Goal: Communication & Community: Answer question/provide support

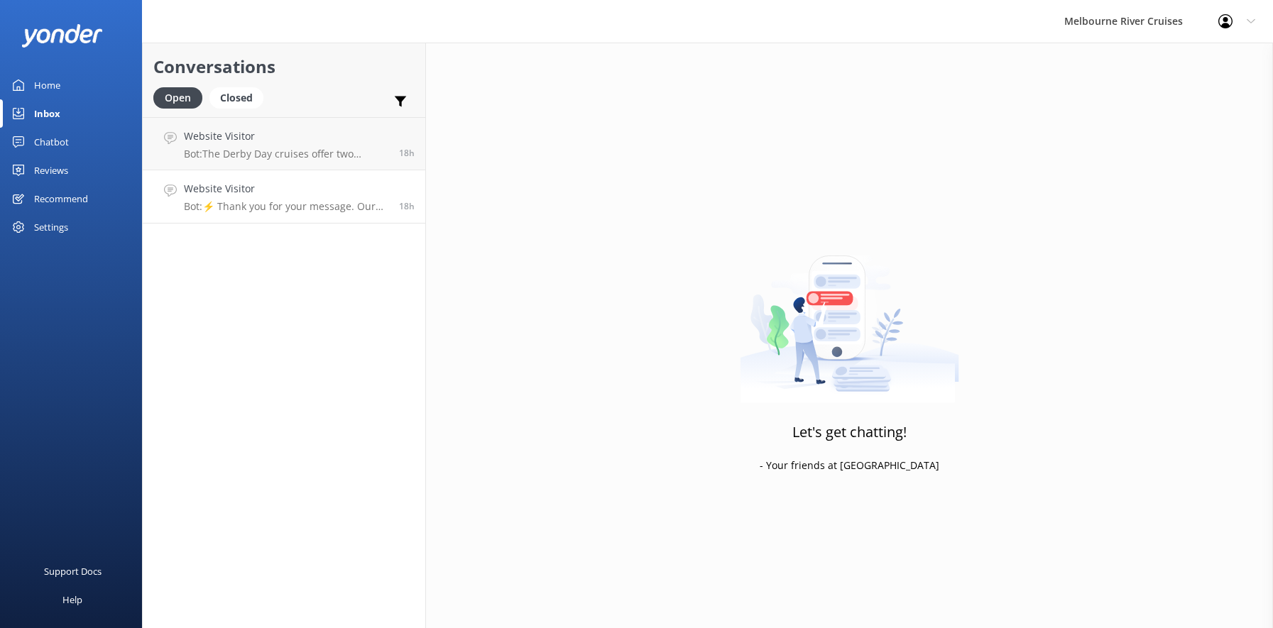
click at [257, 205] on p "Bot: ⚡ Thank you for your message. Our office hours are Mon - Fri 9.30am - 5pm.…" at bounding box center [286, 206] width 205 height 13
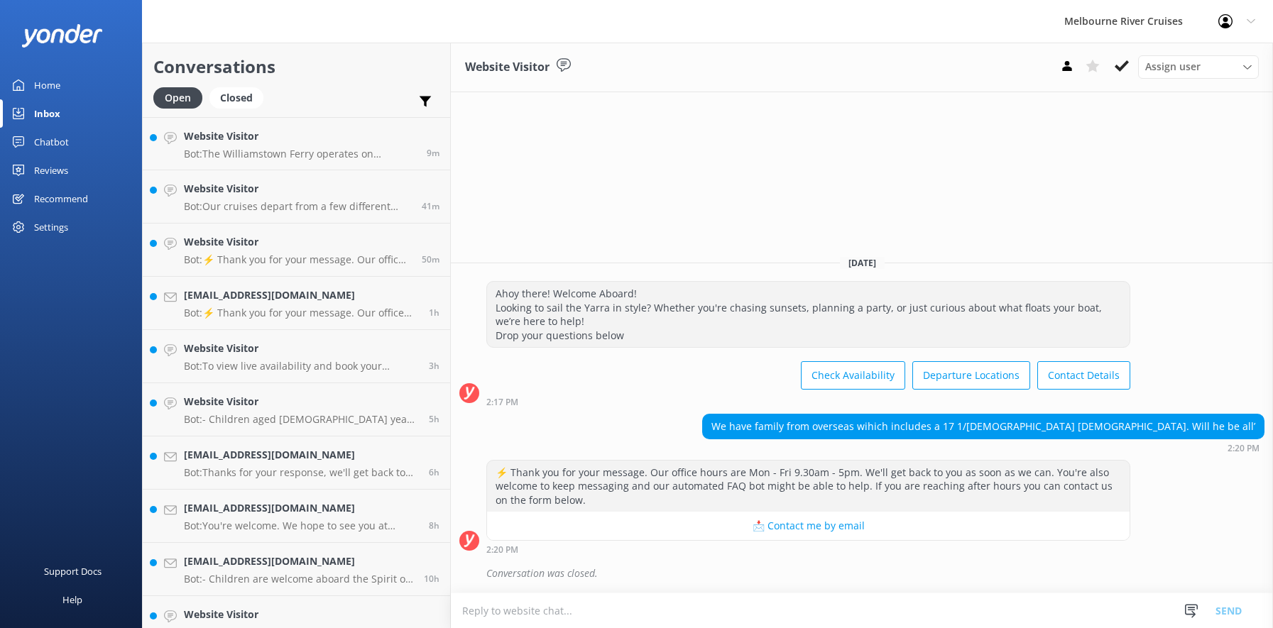
click at [244, 146] on div "Website Visitor Bot: The Williamstown Ferry operates on weekends, some public h…" at bounding box center [300, 144] width 232 height 31
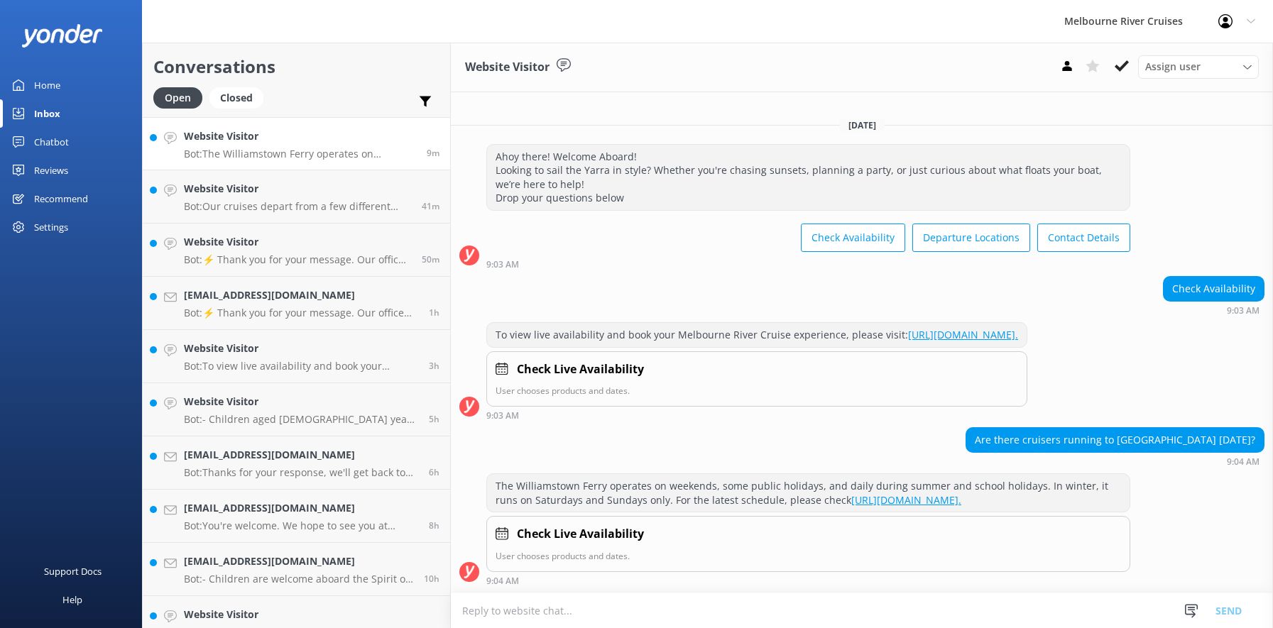
scroll to position [13, 0]
click at [1118, 66] on icon at bounding box center [1122, 66] width 14 height 14
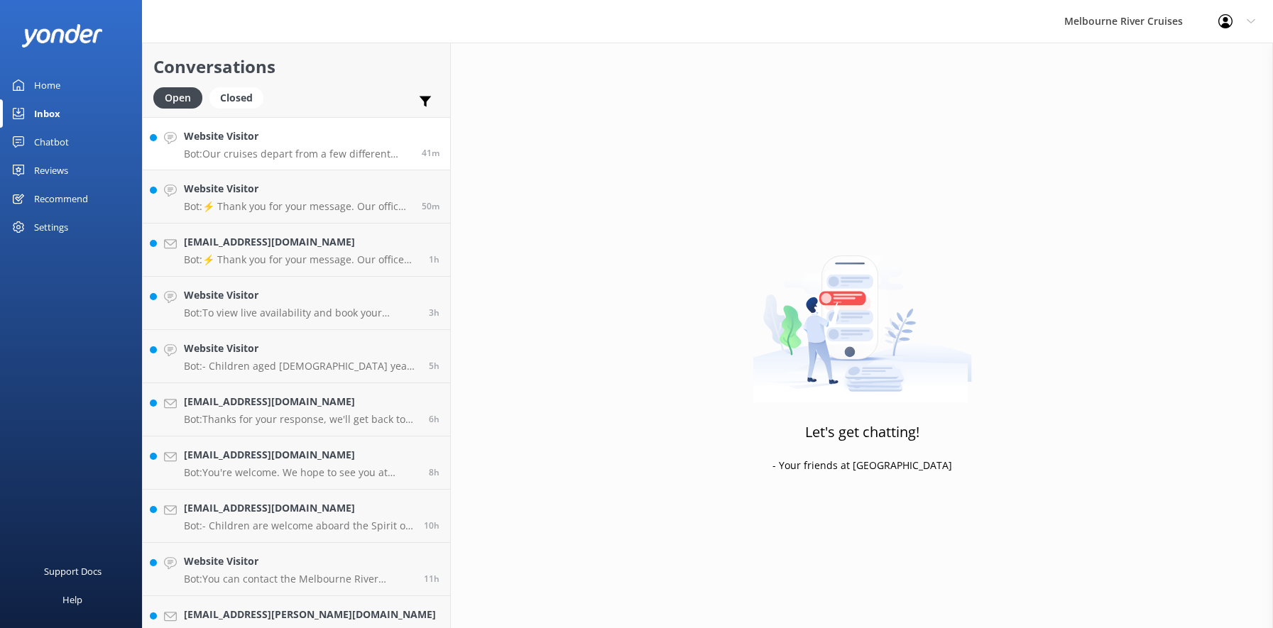
click at [273, 133] on h4 "Website Visitor" at bounding box center [297, 137] width 227 height 16
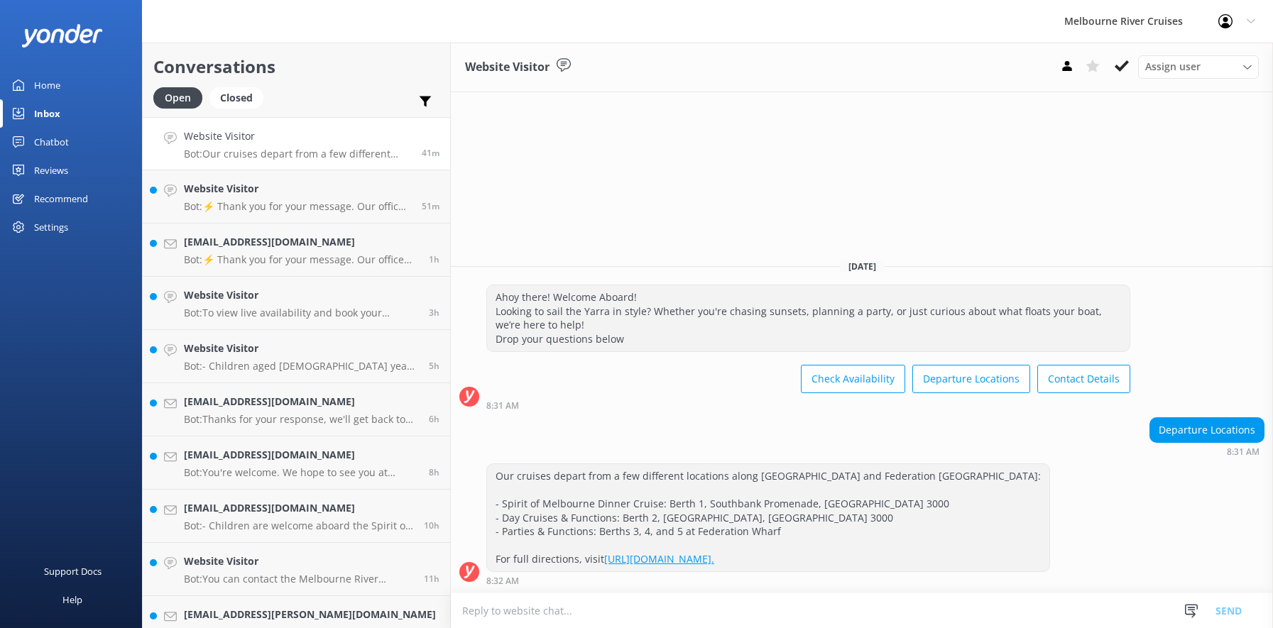
click at [1118, 62] on icon at bounding box center [1122, 66] width 14 height 14
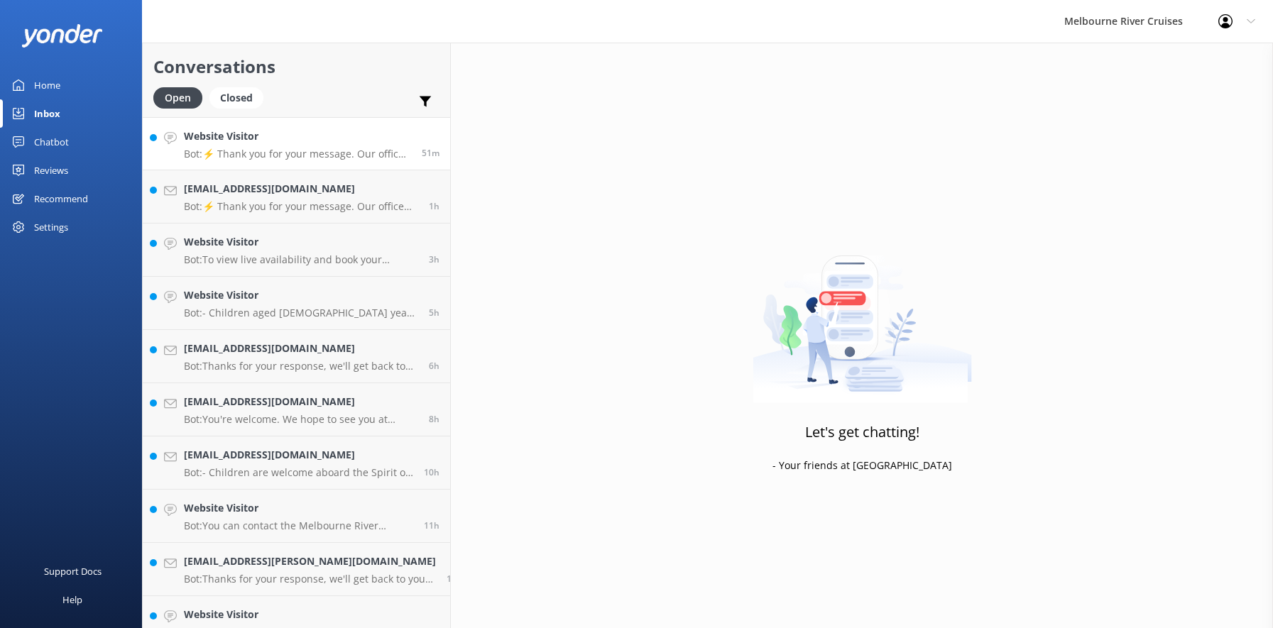
click at [285, 143] on h4 "Website Visitor" at bounding box center [297, 137] width 227 height 16
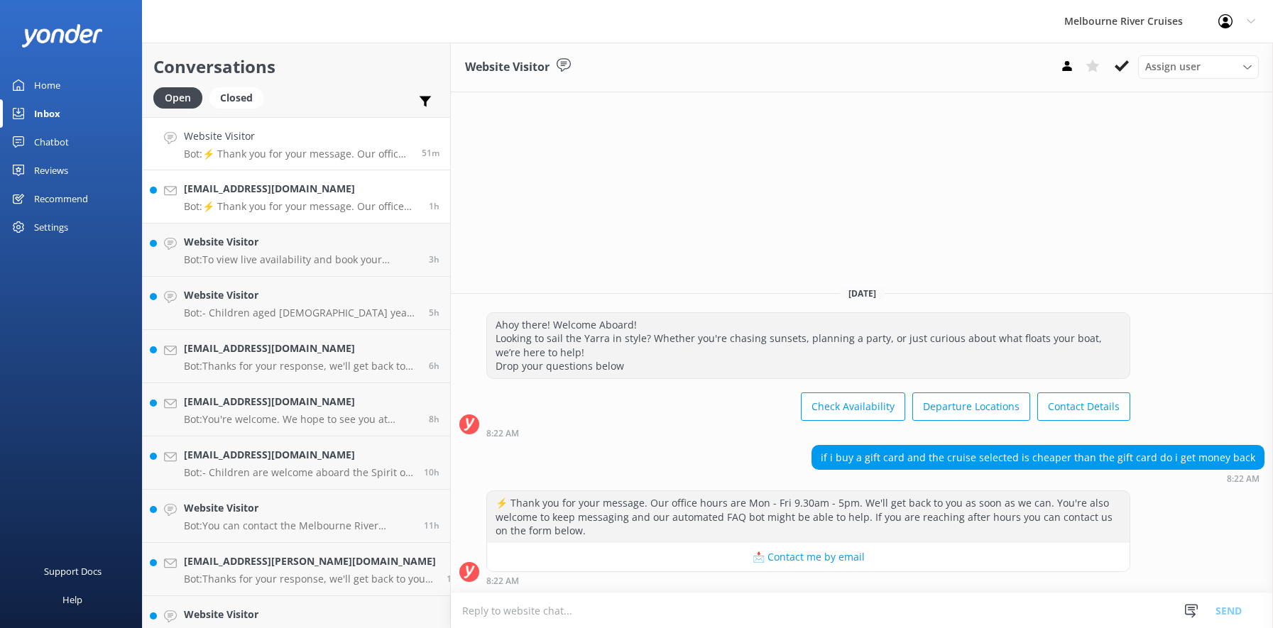
click at [253, 195] on h4 "[EMAIL_ADDRESS][DOMAIN_NAME]" at bounding box center [301, 189] width 234 height 16
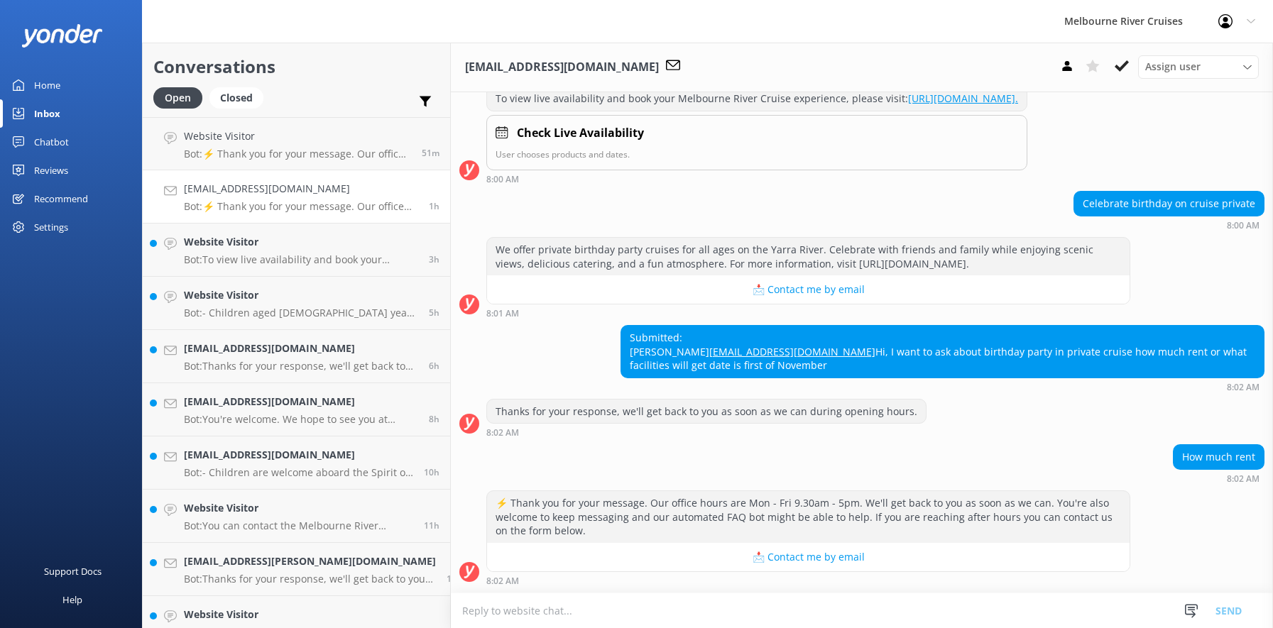
scroll to position [250, 0]
click at [267, 251] on div "Website Visitor Bot: To view live availability and book your Melbourne River Cr…" at bounding box center [301, 249] width 234 height 31
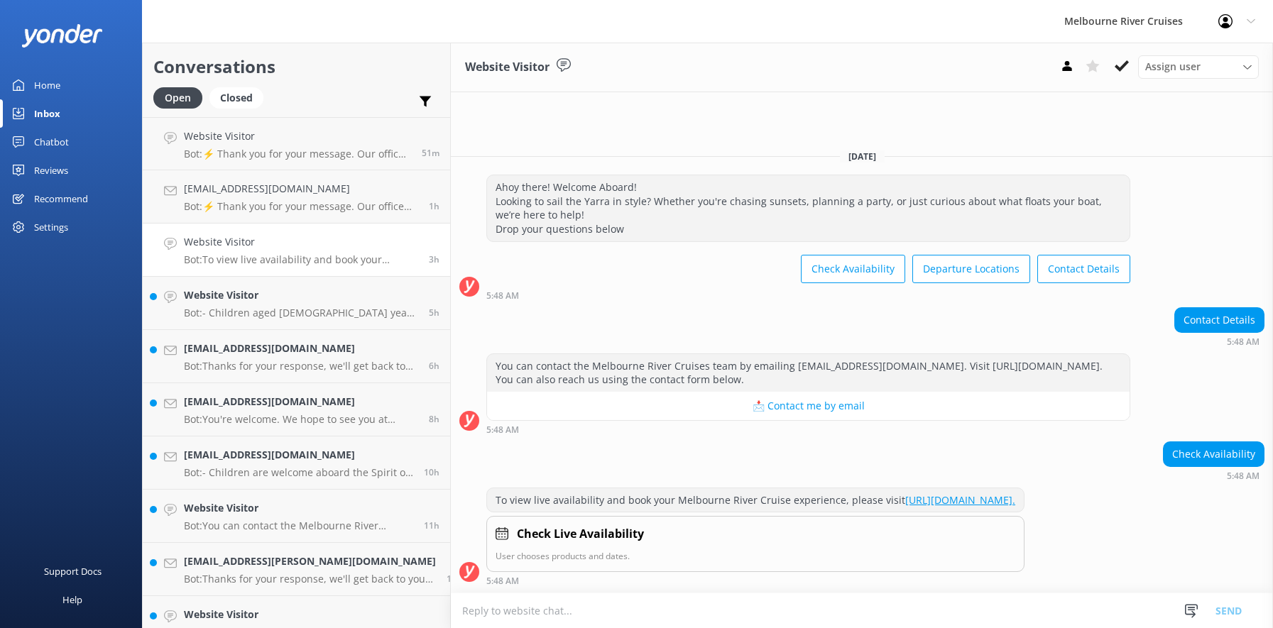
click at [1121, 67] on use at bounding box center [1122, 65] width 14 height 11
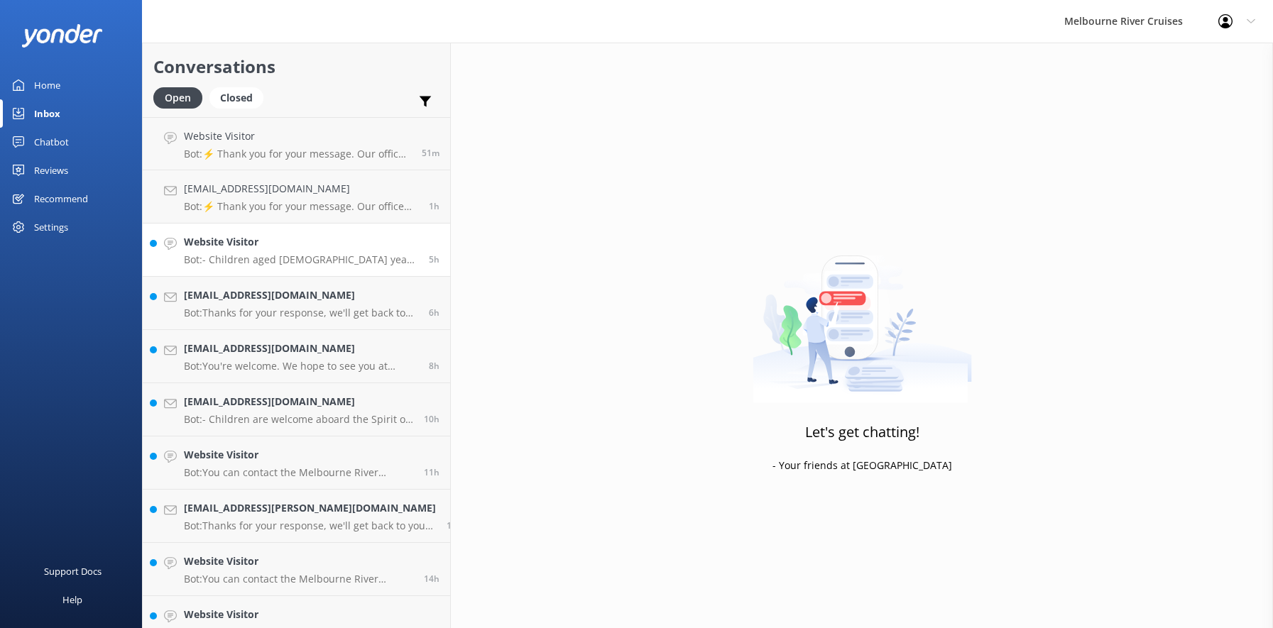
click at [259, 254] on p "Bot: - Children aged [DEMOGRAPHIC_DATA] years qualify for child fares, and kids…" at bounding box center [301, 260] width 234 height 13
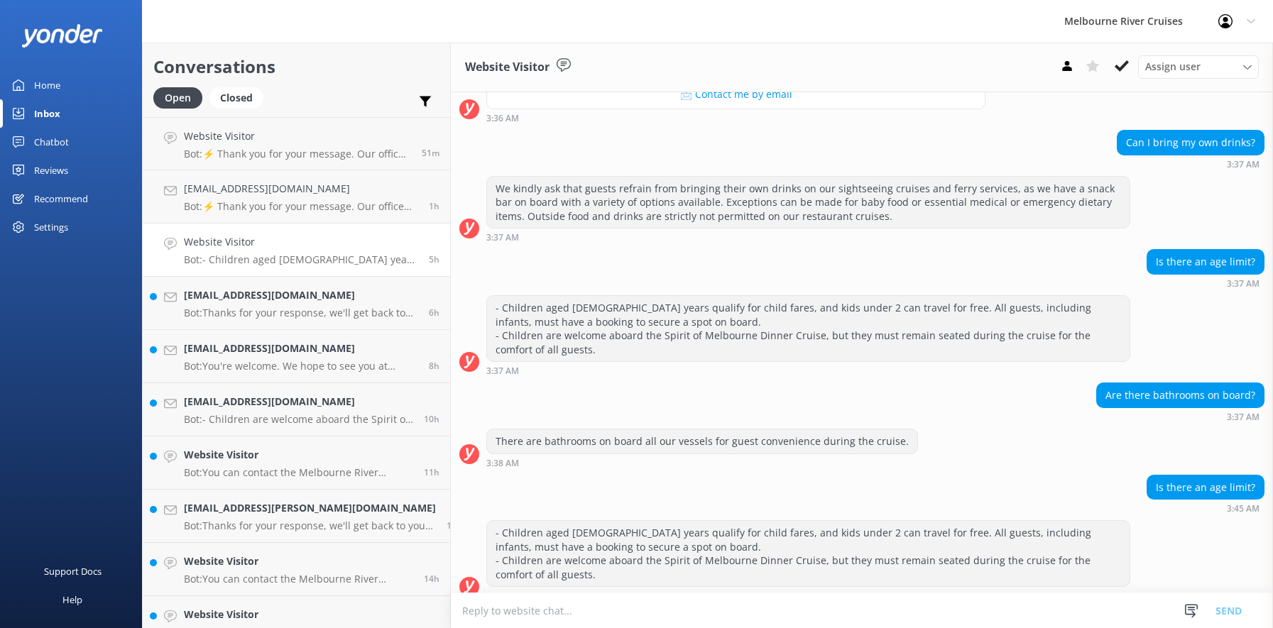
scroll to position [772, 0]
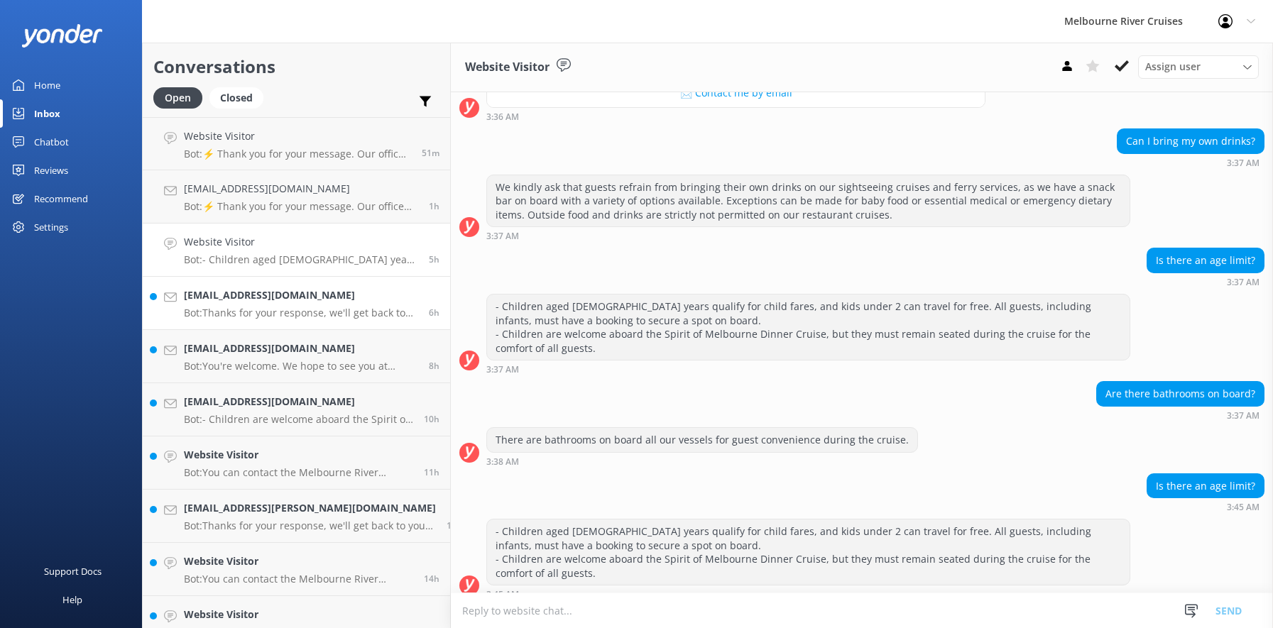
click at [273, 303] on h4 "[EMAIL_ADDRESS][DOMAIN_NAME]" at bounding box center [301, 296] width 234 height 16
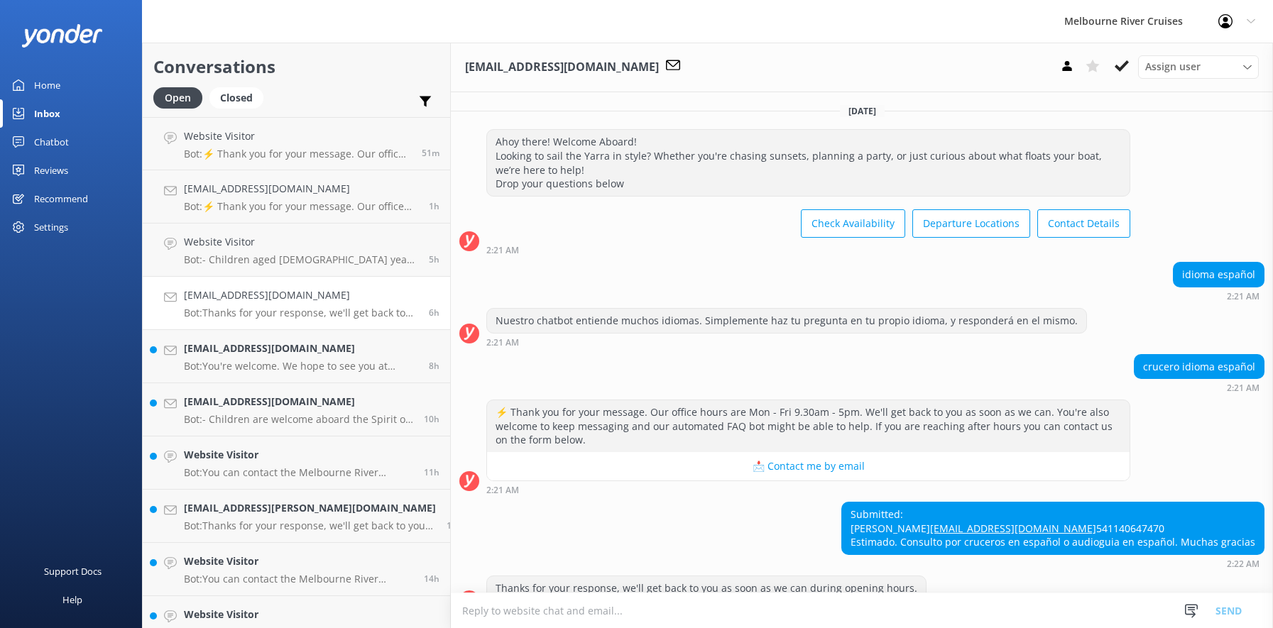
scroll to position [56, 0]
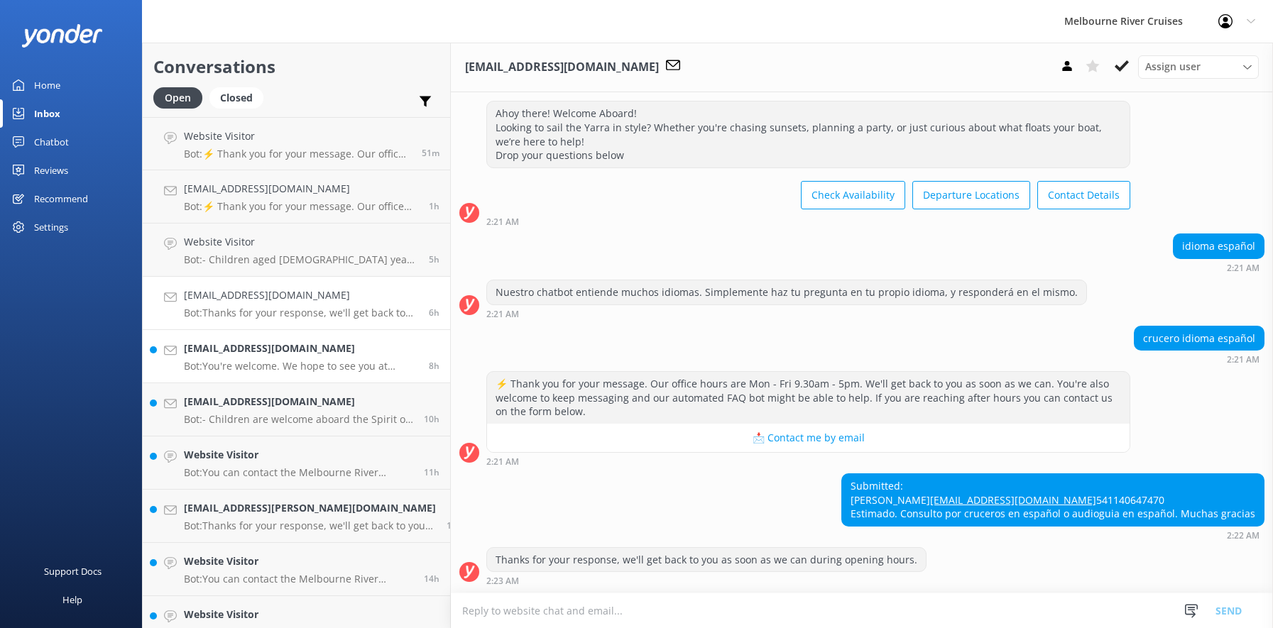
click at [265, 354] on h4 "[EMAIL_ADDRESS][DOMAIN_NAME]" at bounding box center [301, 349] width 234 height 16
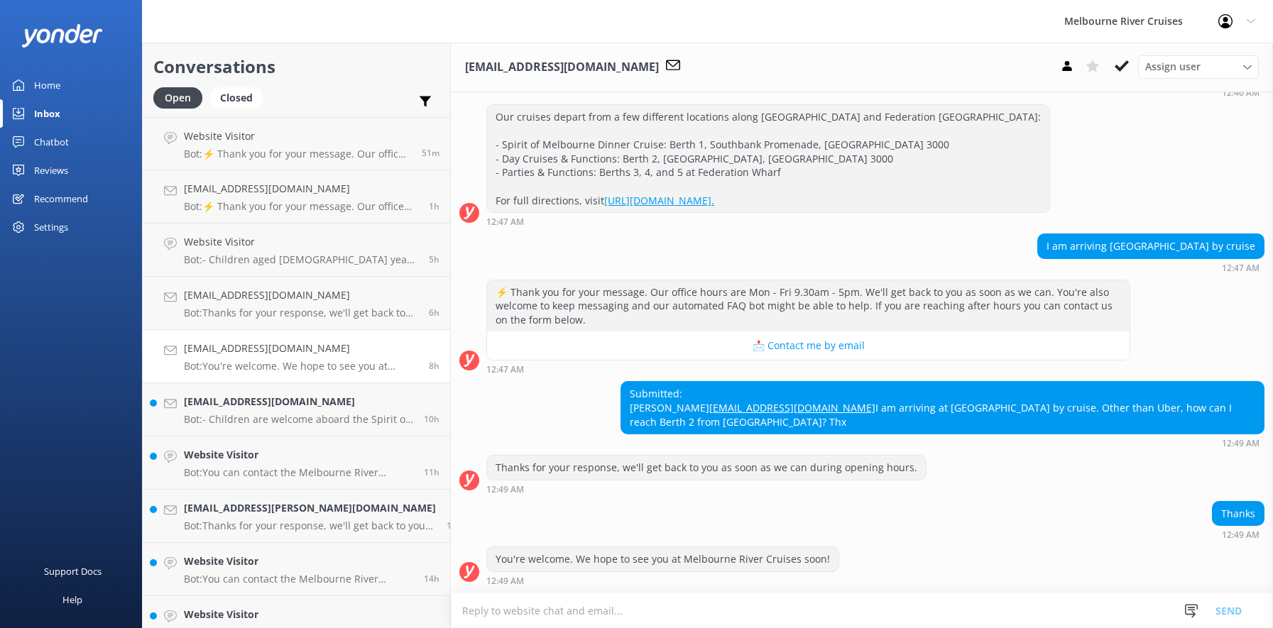
scroll to position [218, 0]
click at [249, 410] on h4 "[EMAIL_ADDRESS][DOMAIN_NAME]" at bounding box center [298, 402] width 229 height 16
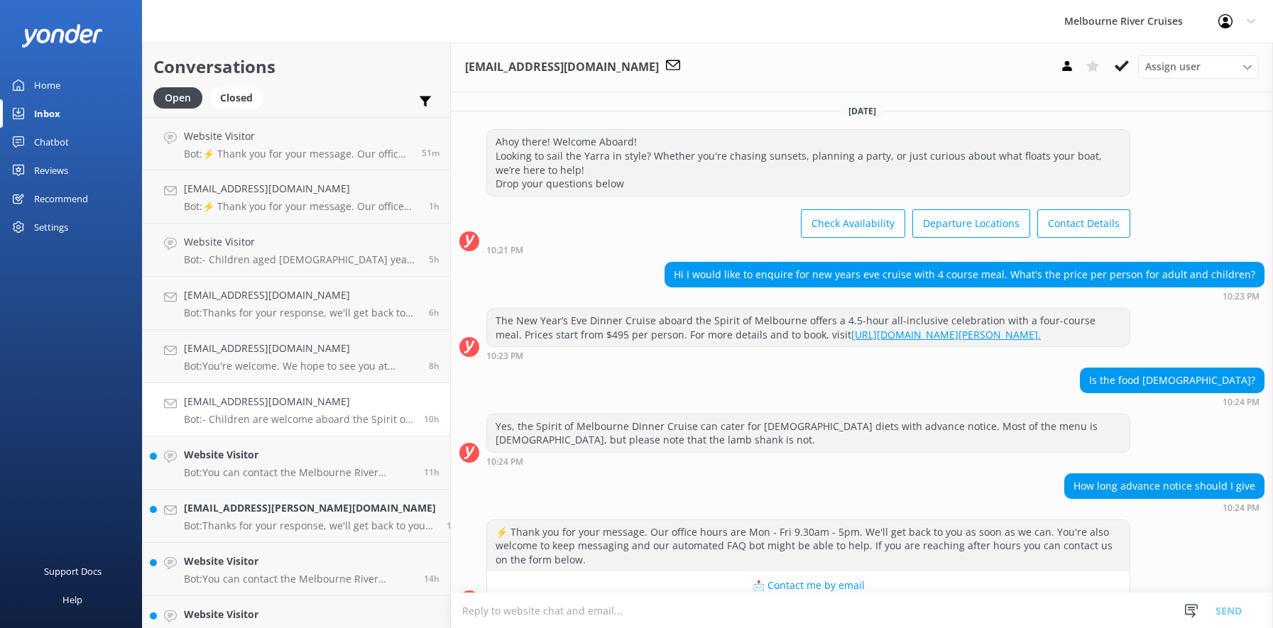
scroll to position [295, 0]
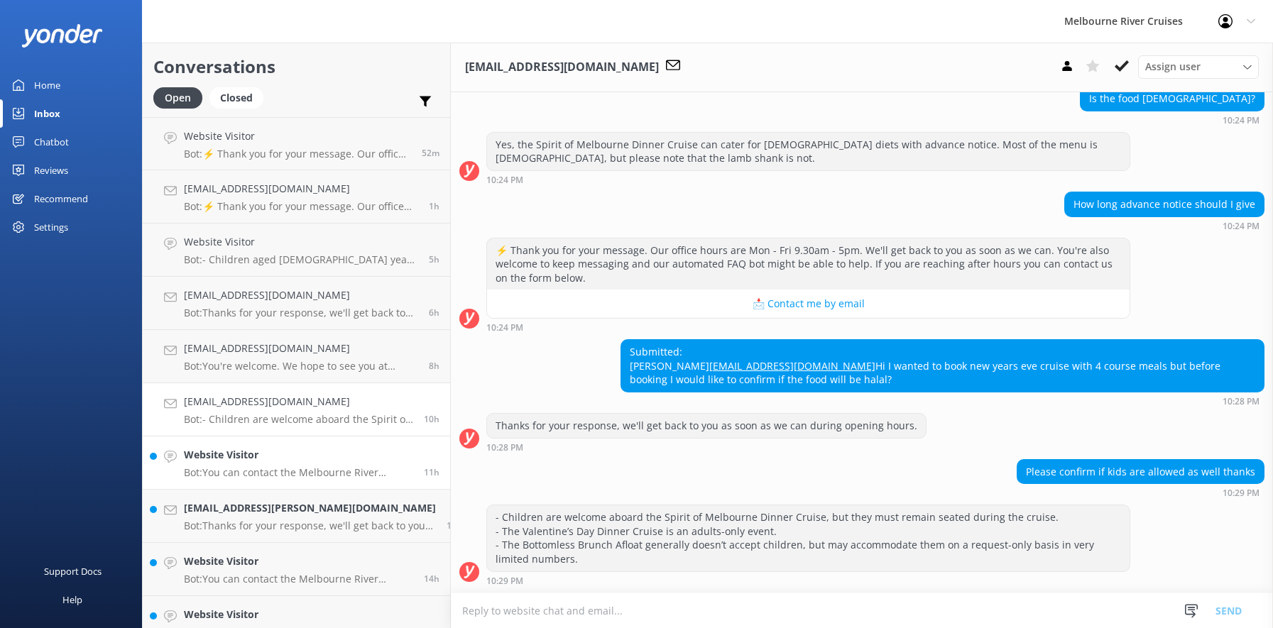
click at [249, 458] on h4 "Website Visitor" at bounding box center [298, 455] width 229 height 16
